Goal: Information Seeking & Learning: Learn about a topic

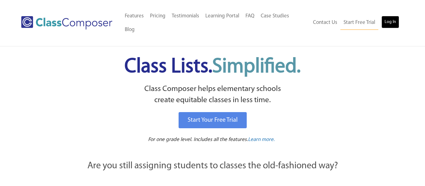
click at [392, 16] on link "Log In" at bounding box center [390, 22] width 18 height 12
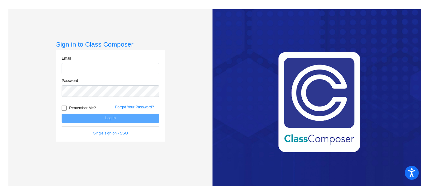
type input "[EMAIL_ADDRESS][DOMAIN_NAME]"
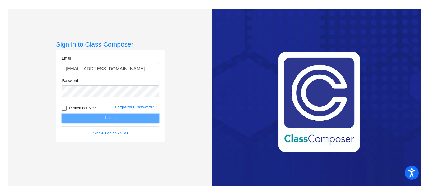
click at [116, 115] on button "Log In" at bounding box center [111, 118] width 98 height 9
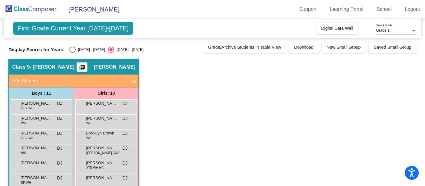
click at [70, 50] on div "Select an option" at bounding box center [72, 50] width 6 height 6
click at [72, 53] on input "2024 - 2025" at bounding box center [72, 53] width 0 height 0
radio input "true"
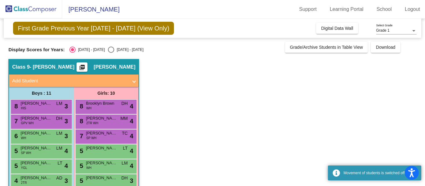
scroll to position [87, 0]
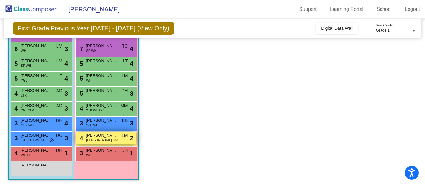
click at [102, 144] on div "4 Claire Straup BEH WH CNS LM lock do_not_disturb_alt 2" at bounding box center [105, 138] width 59 height 13
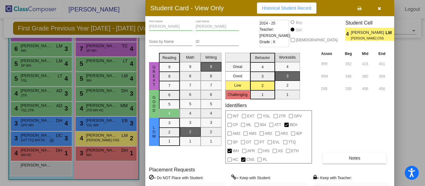
click at [380, 9] on icon "button" at bounding box center [378, 8] width 3 height 4
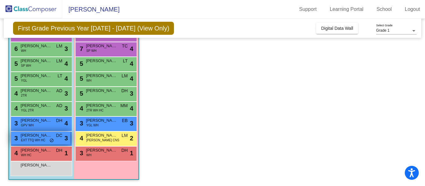
click at [49, 137] on span "Matthew Fitzpatrick" at bounding box center [36, 135] width 31 height 6
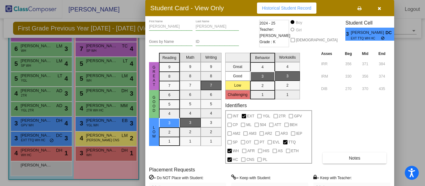
click at [309, 12] on button "Historical Student Record" at bounding box center [286, 7] width 59 height 11
click at [379, 6] on icon "button" at bounding box center [378, 8] width 3 height 4
